Goal: Task Accomplishment & Management: Use online tool/utility

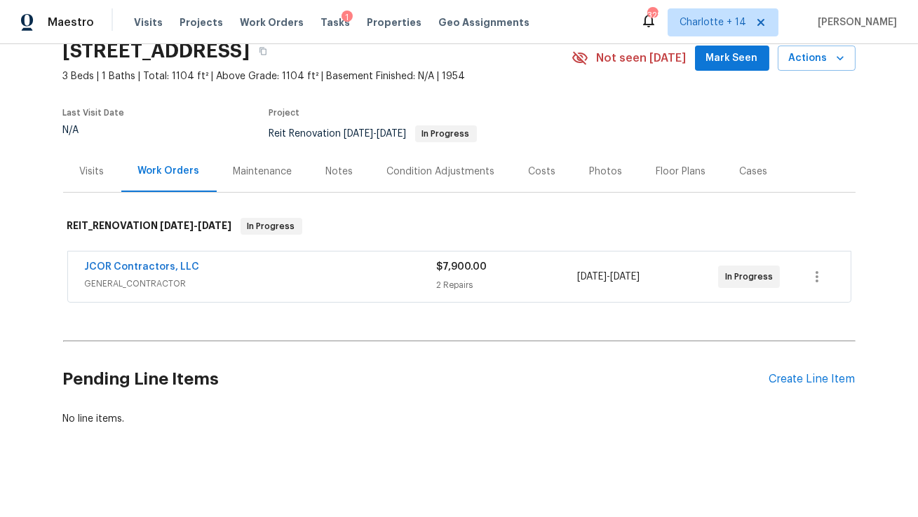
scroll to position [62, 0]
click at [168, 269] on link "JCOR Contractors, LLC" at bounding box center [142, 267] width 115 height 10
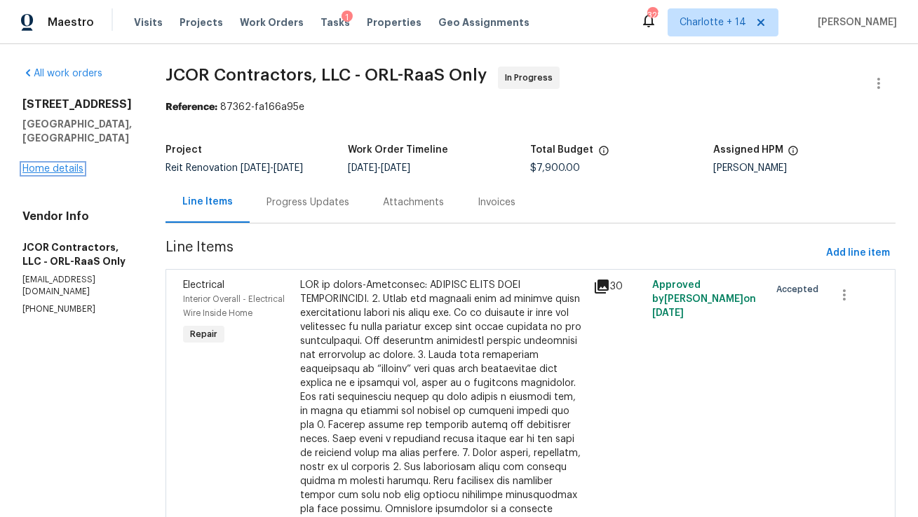
click at [66, 174] on link "Home details" at bounding box center [52, 169] width 61 height 10
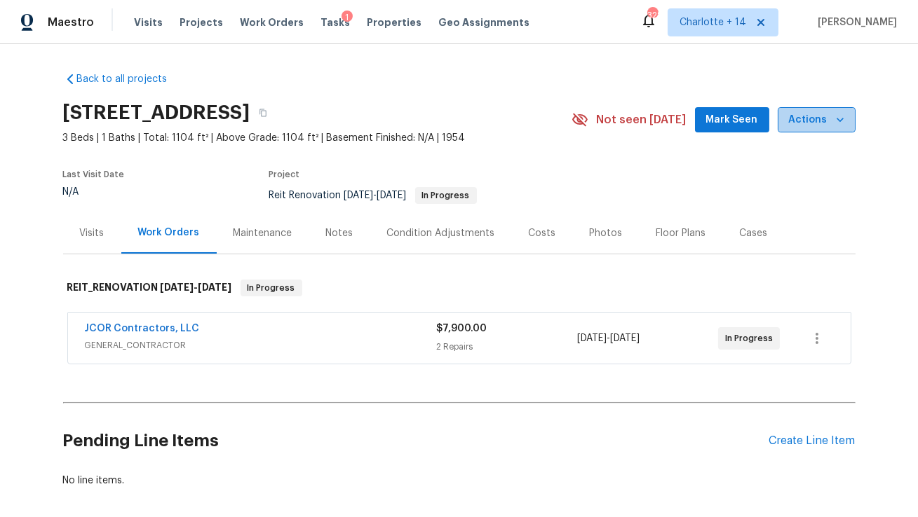
click at [832, 119] on span "Actions" at bounding box center [816, 120] width 55 height 18
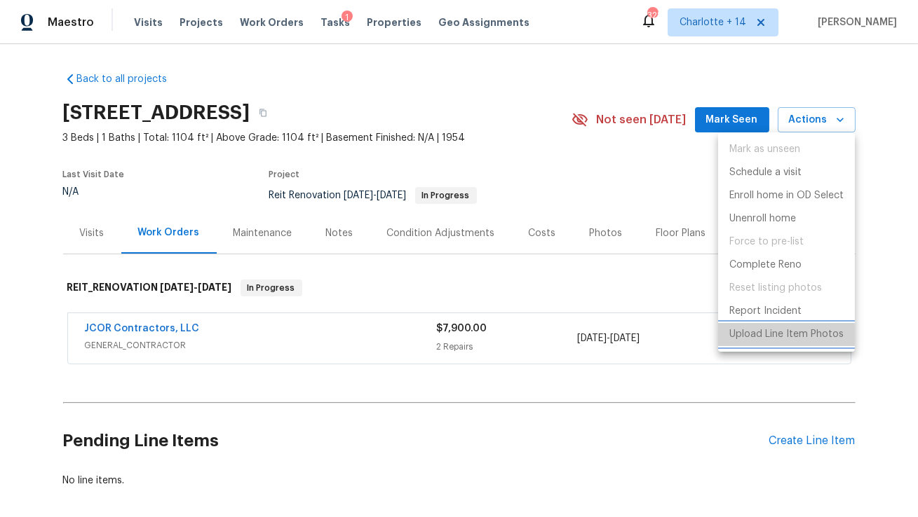
click at [766, 339] on p "Upload Line Item Photos" at bounding box center [786, 334] width 114 height 15
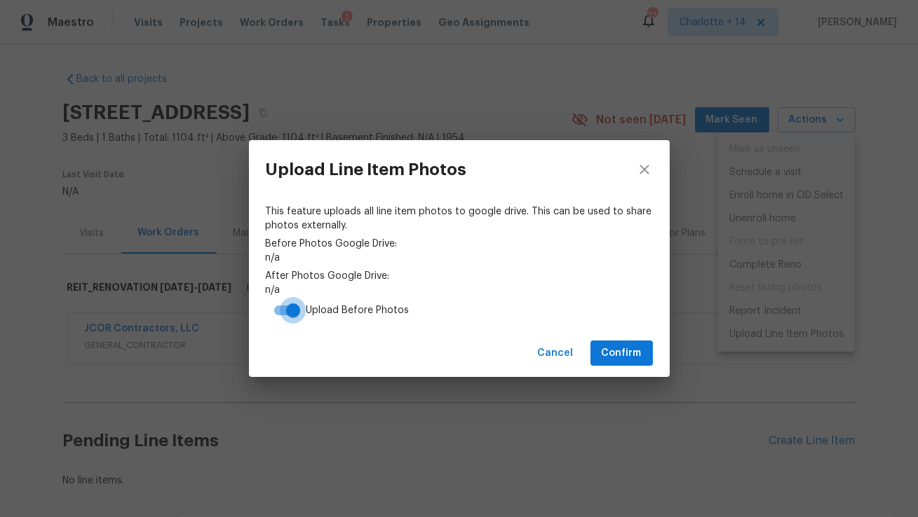
click at [280, 311] on input "checkbox" at bounding box center [293, 310] width 80 height 27
checkbox input "false"
click at [606, 360] on span "Confirm" at bounding box center [622, 354] width 40 height 18
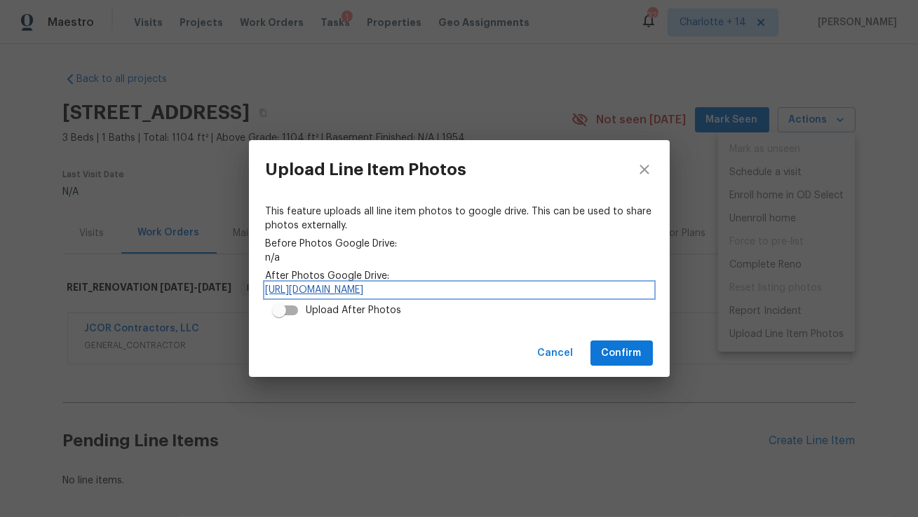
click at [441, 287] on link "https://drive.google.com/drive/folders/13esRN397WpODwluxf_jUp2oTZP8b2i84" at bounding box center [459, 290] width 387 height 14
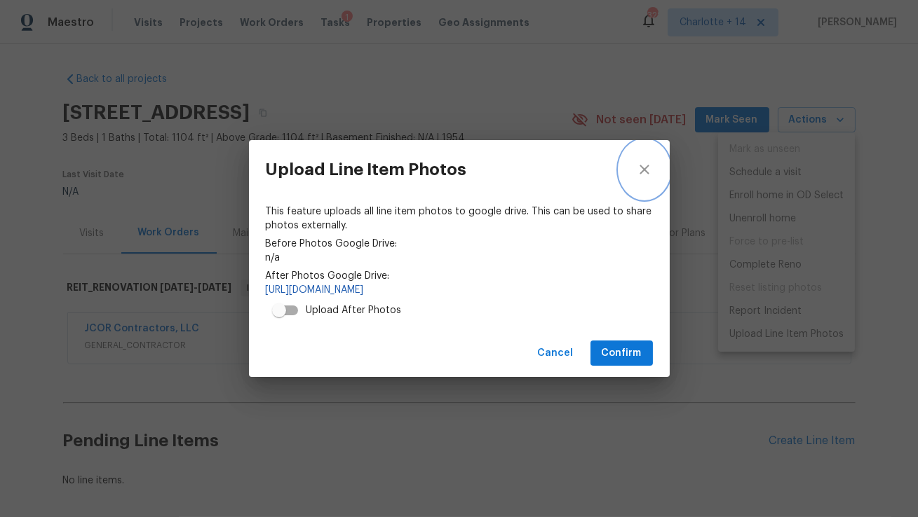
click at [643, 167] on icon "close" at bounding box center [644, 169] width 17 height 17
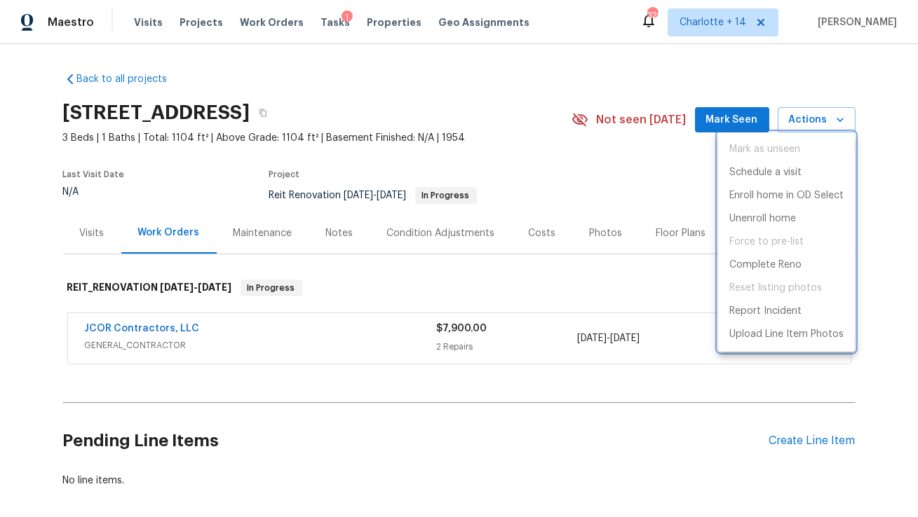
click at [539, 336] on div at bounding box center [459, 258] width 918 height 517
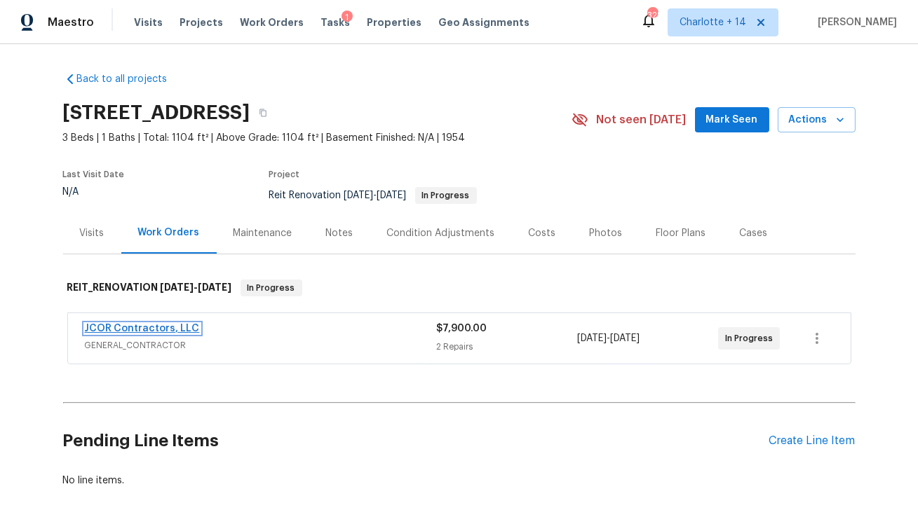
click at [165, 325] on link "JCOR Contractors, LLC" at bounding box center [142, 329] width 115 height 10
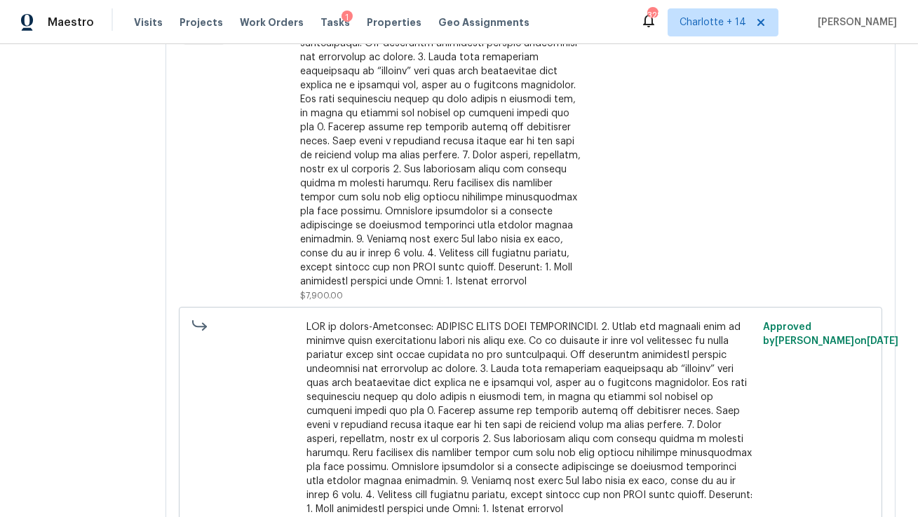
scroll to position [184, 0]
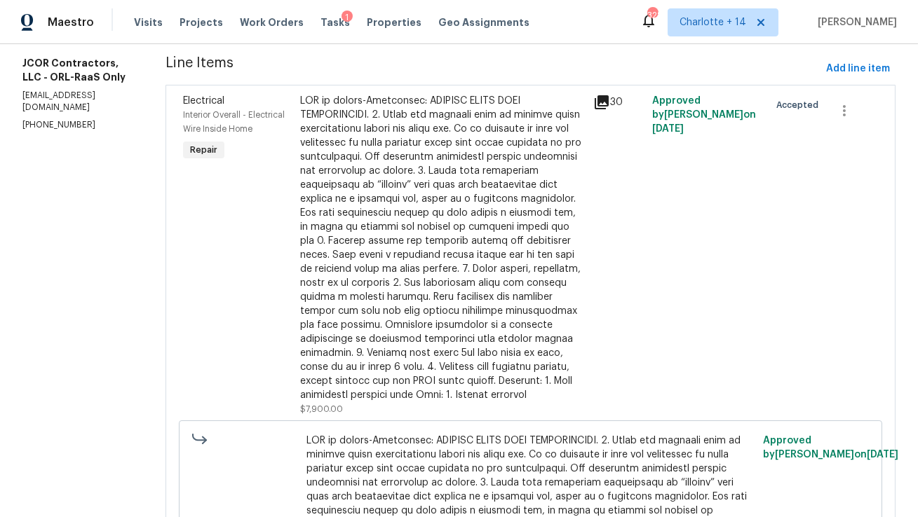
click at [595, 102] on icon at bounding box center [602, 102] width 14 height 14
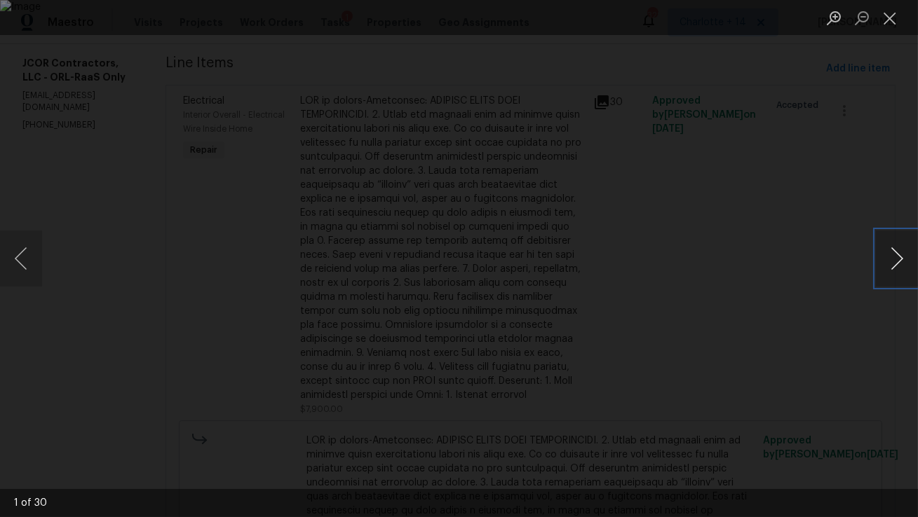
click at [892, 264] on button "Next image" at bounding box center [897, 259] width 42 height 56
click at [896, 269] on button "Next image" at bounding box center [897, 259] width 42 height 56
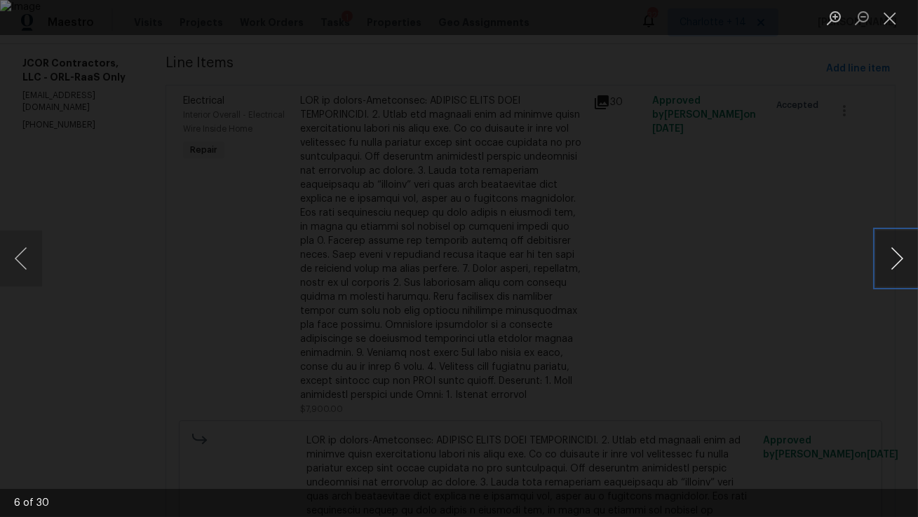
click at [901, 269] on button "Next image" at bounding box center [897, 259] width 42 height 56
click at [894, 256] on button "Next image" at bounding box center [897, 259] width 42 height 56
click at [894, 257] on button "Next image" at bounding box center [897, 259] width 42 height 56
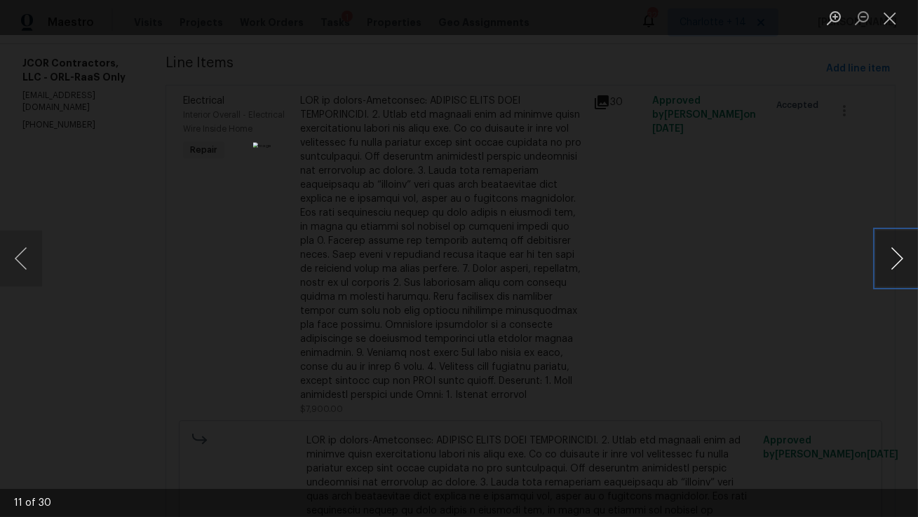
click at [894, 257] on button "Next image" at bounding box center [897, 259] width 42 height 56
click at [20, 259] on button "Previous image" at bounding box center [21, 259] width 42 height 56
click at [897, 257] on button "Next image" at bounding box center [897, 259] width 42 height 56
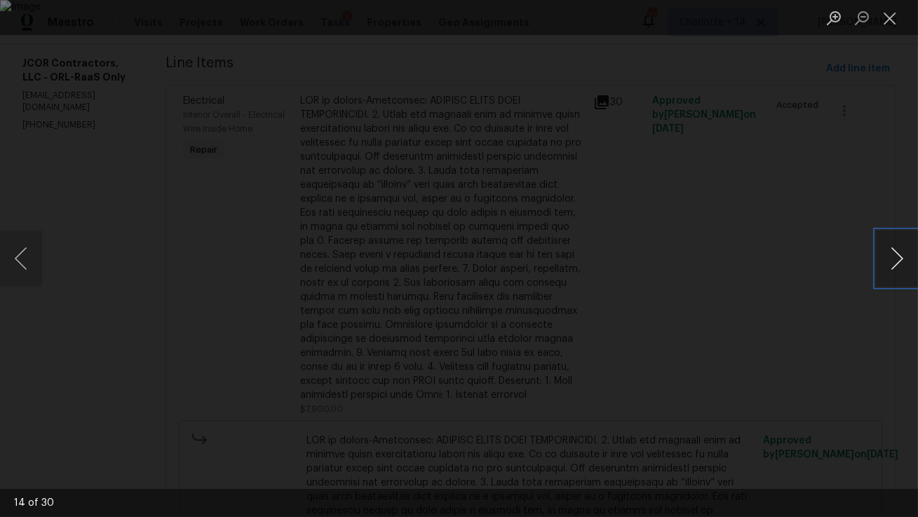
click at [897, 257] on button "Next image" at bounding box center [897, 259] width 42 height 56
click at [897, 258] on button "Next image" at bounding box center [897, 259] width 42 height 56
click at [896, 258] on button "Next image" at bounding box center [897, 259] width 42 height 56
click at [895, 259] on button "Next image" at bounding box center [897, 259] width 42 height 56
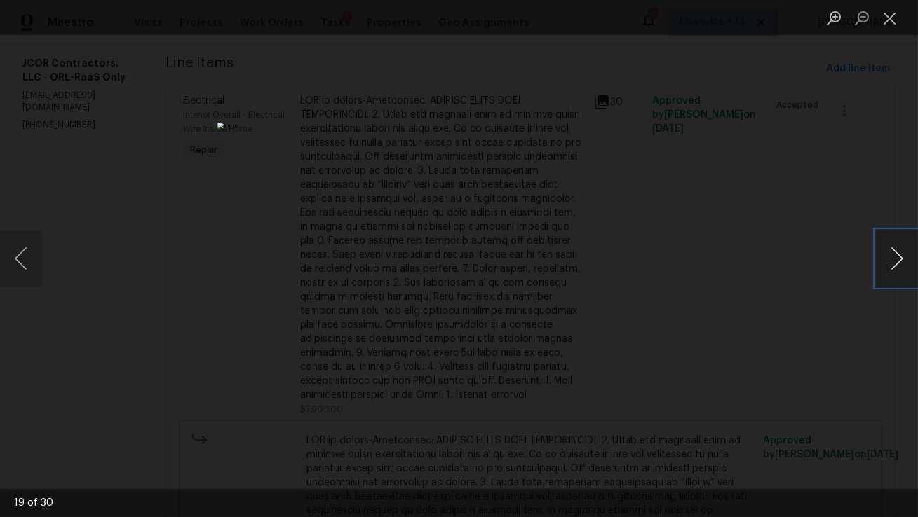
click at [895, 259] on button "Next image" at bounding box center [897, 259] width 42 height 56
click at [896, 259] on button "Next image" at bounding box center [897, 259] width 42 height 56
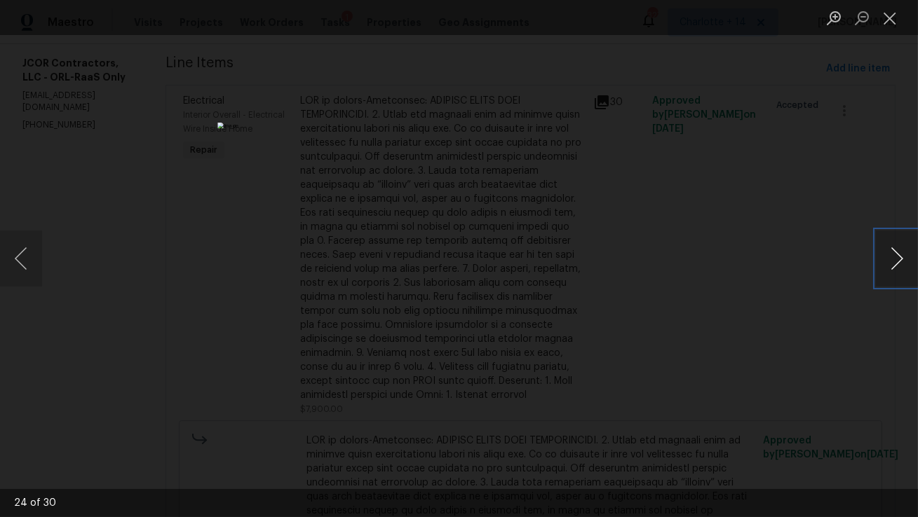
click at [896, 259] on button "Next image" at bounding box center [897, 259] width 42 height 56
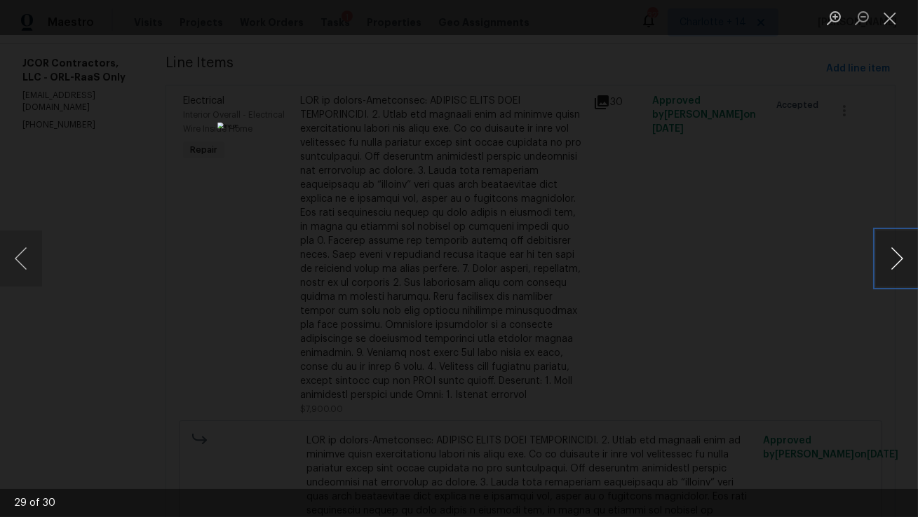
click at [896, 259] on button "Next image" at bounding box center [897, 259] width 42 height 56
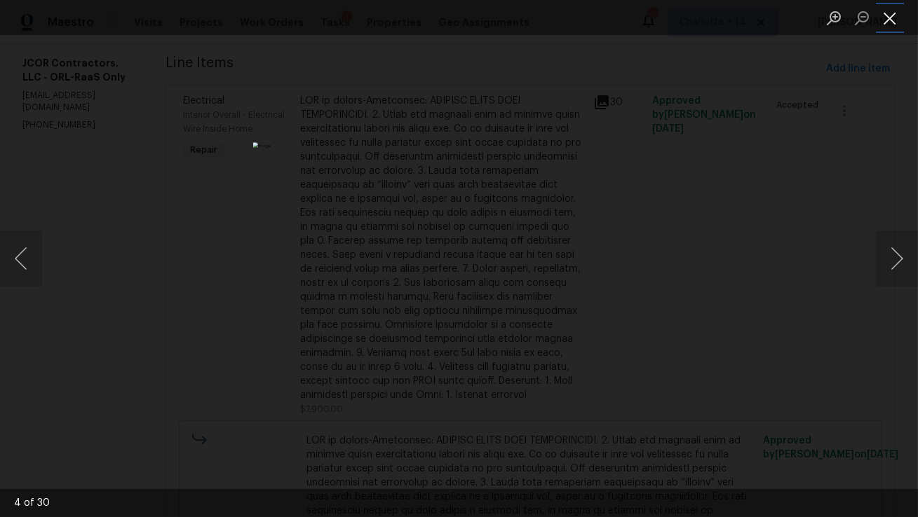
click at [893, 13] on button "Close lightbox" at bounding box center [890, 18] width 28 height 25
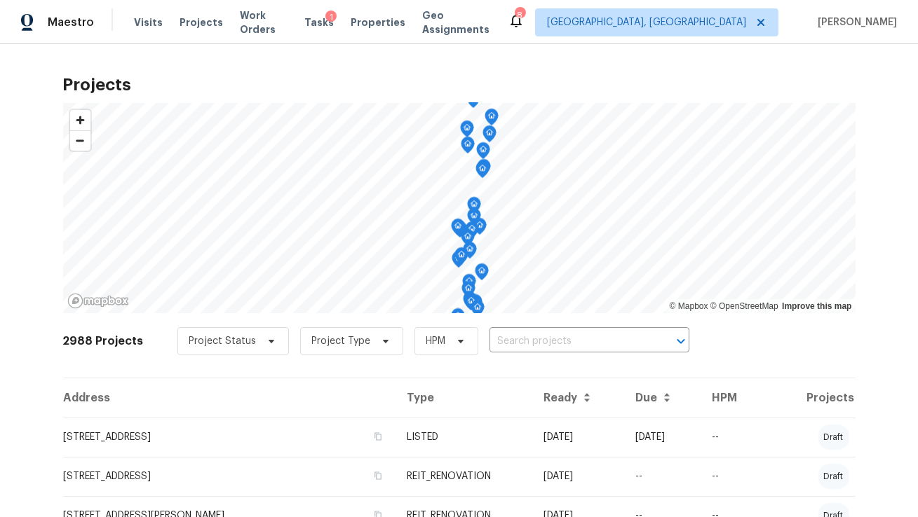
scroll to position [347, 0]
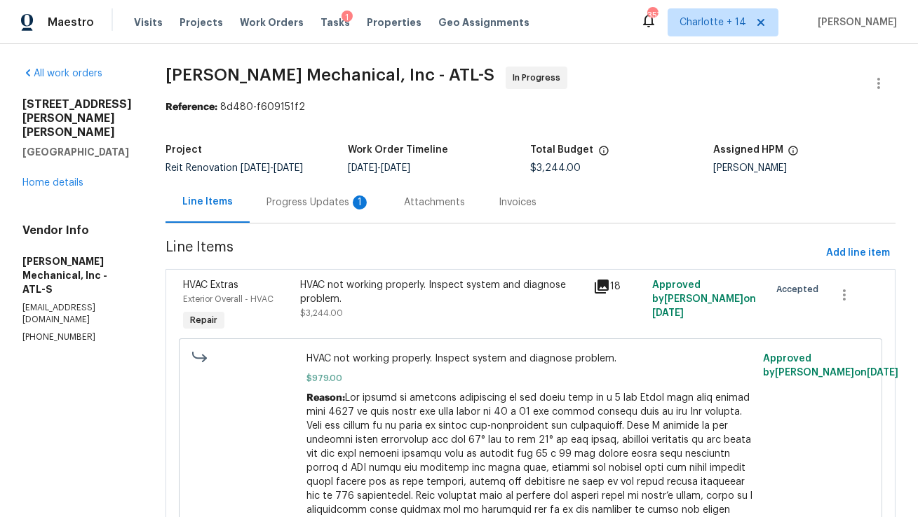
scroll to position [300, 0]
